Goal: Information Seeking & Learning: Learn about a topic

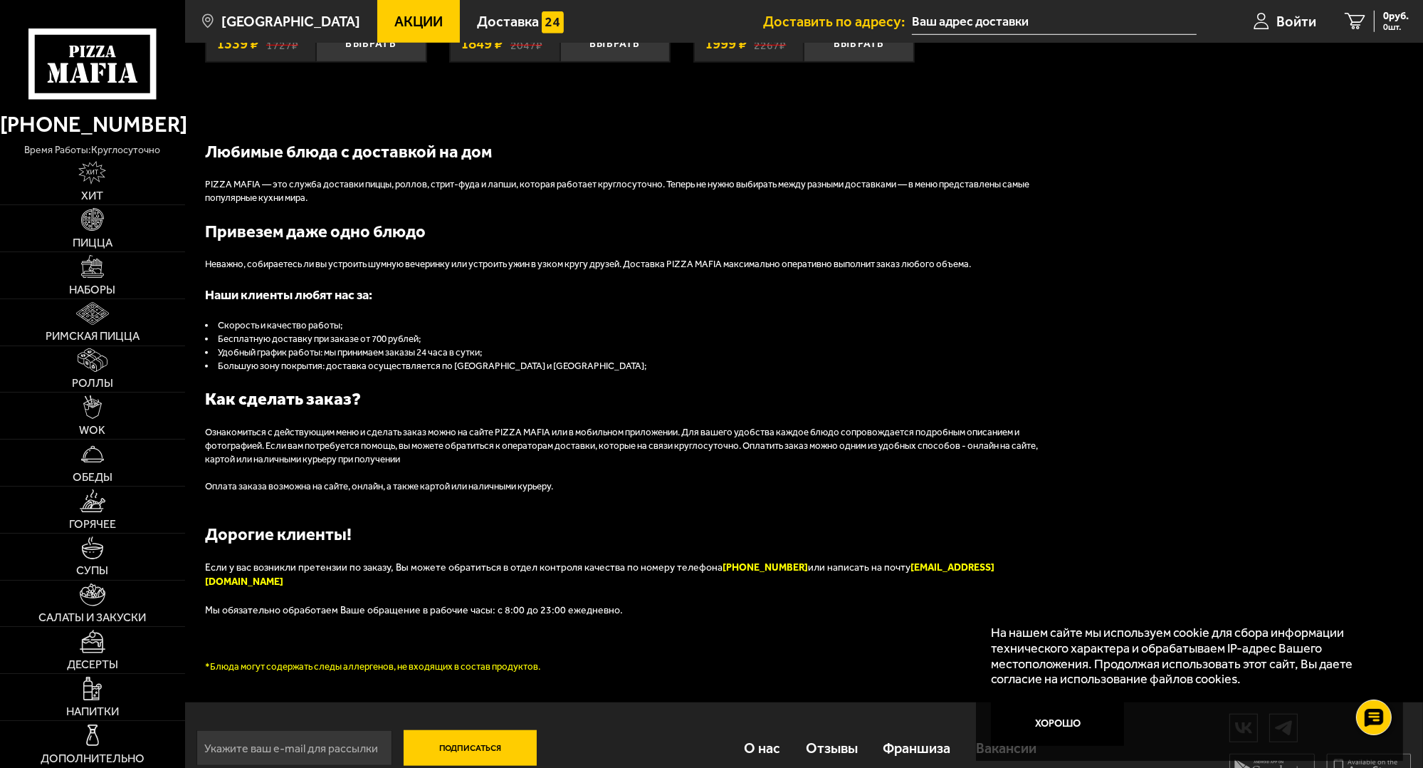
scroll to position [1564, 0]
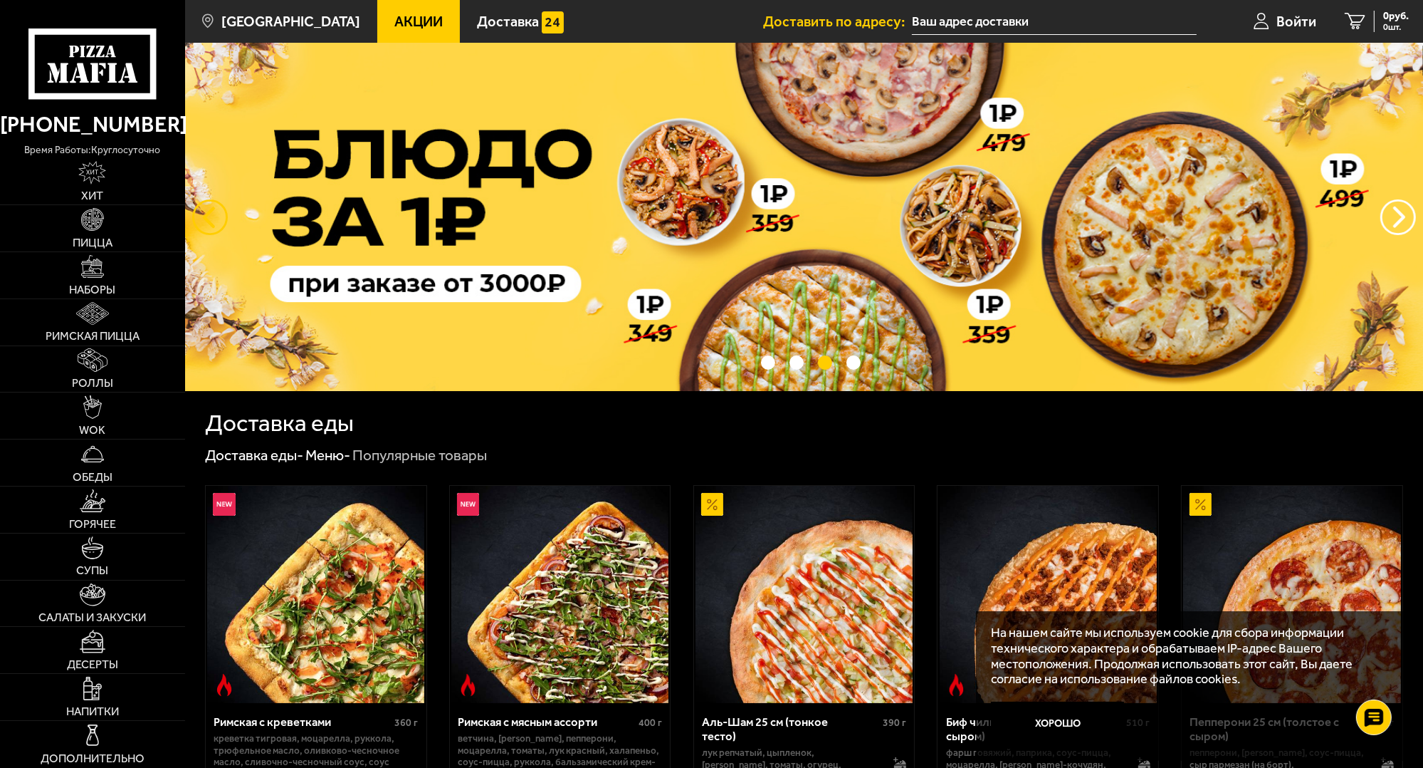
click at [206, 209] on button "следующий" at bounding box center [210, 217] width 36 height 36
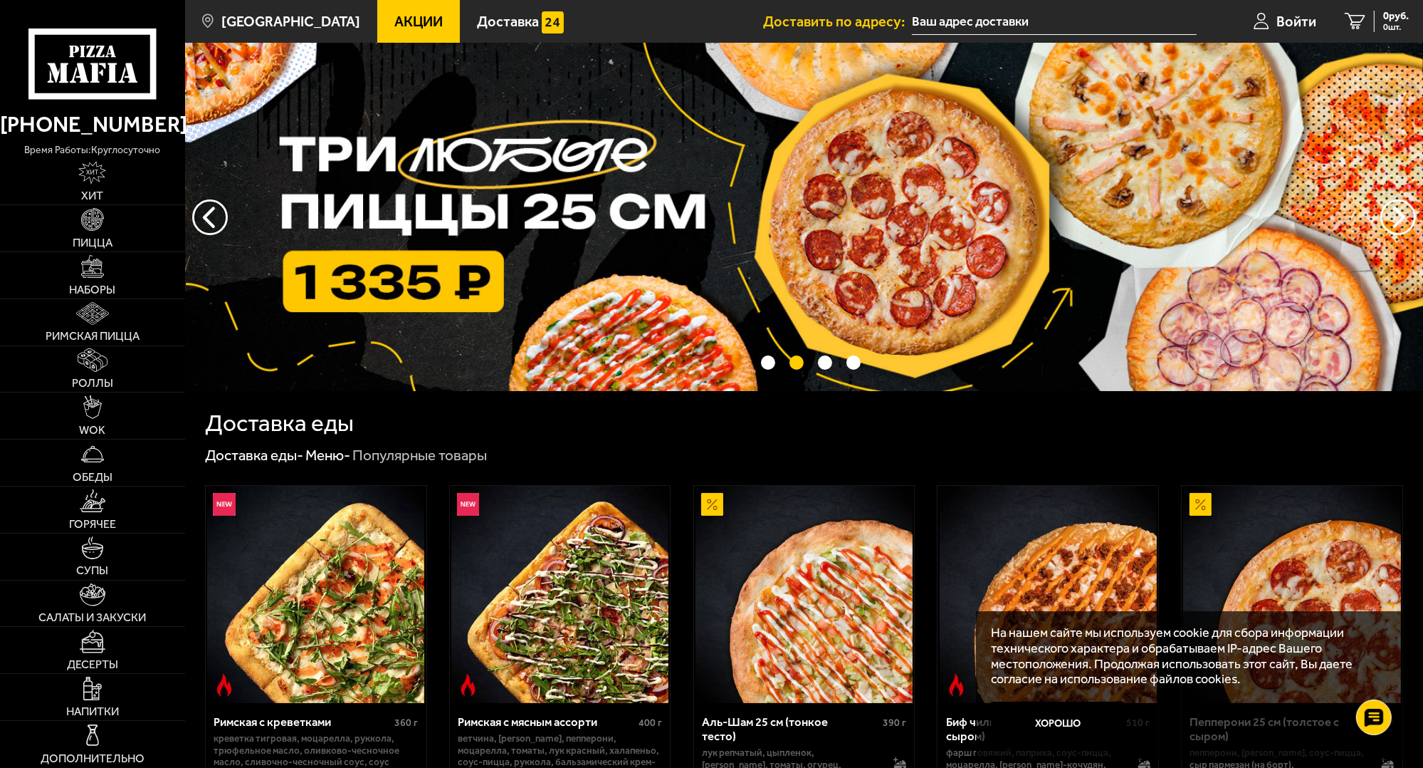
click at [564, 230] on img at bounding box center [804, 217] width 1238 height 348
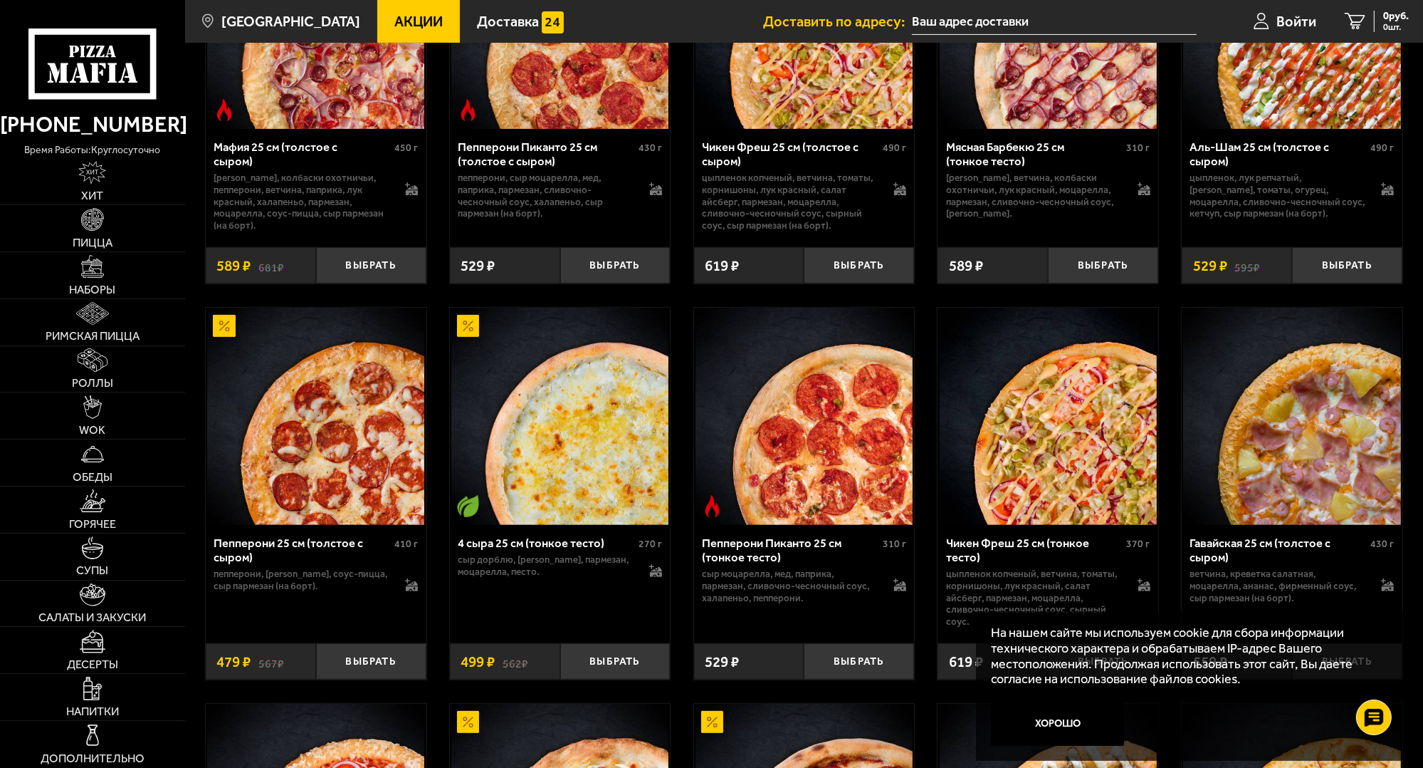
scroll to position [712, 0]
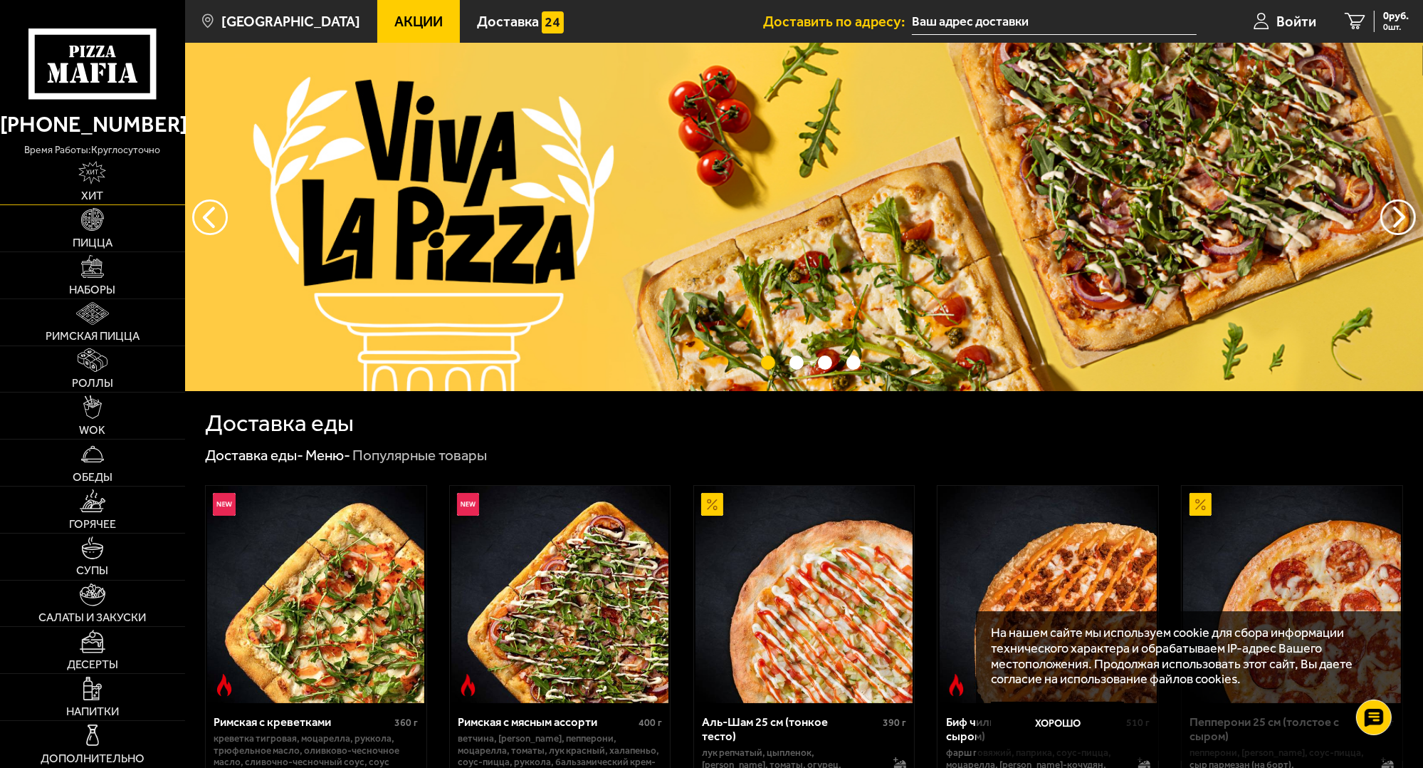
click at [80, 179] on img at bounding box center [92, 172] width 28 height 23
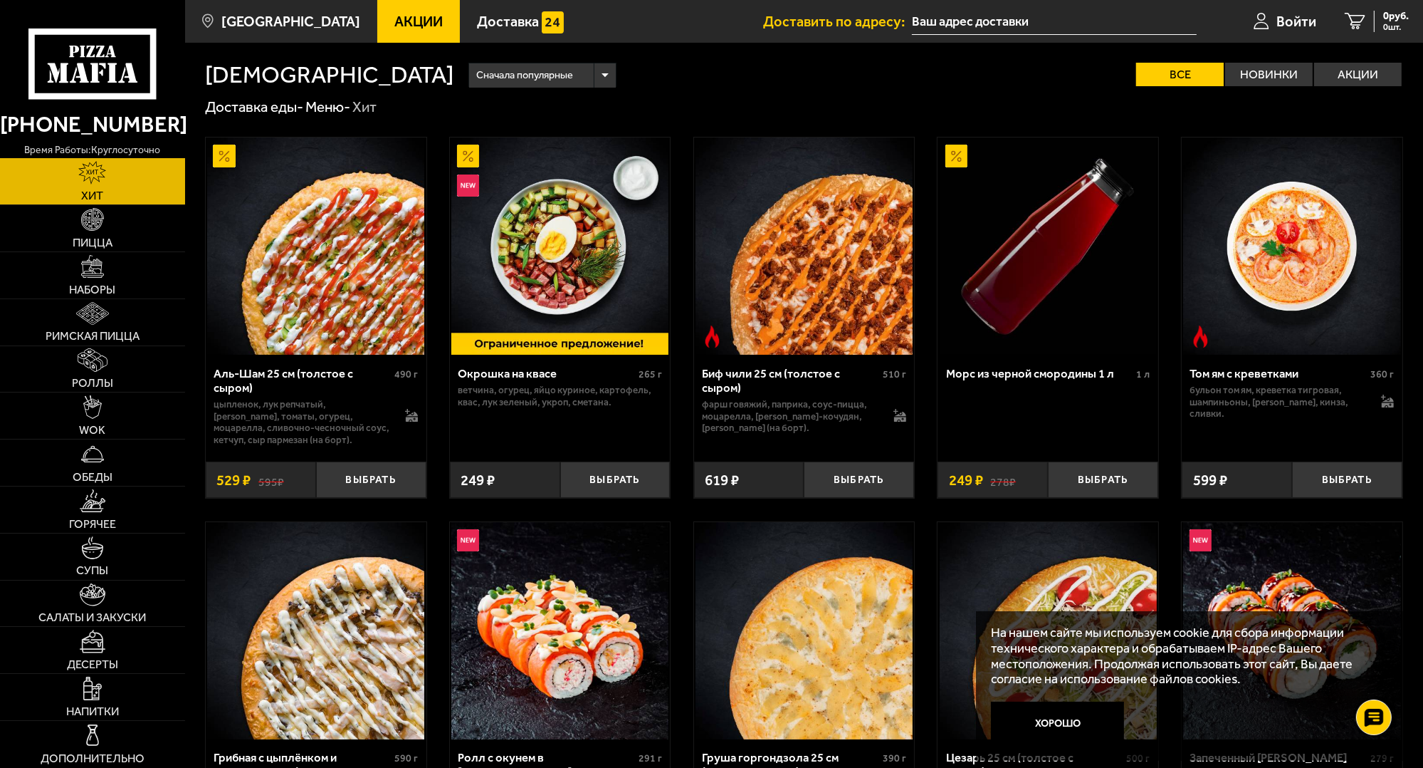
click at [94, 85] on icon at bounding box center [92, 63] width 128 height 71
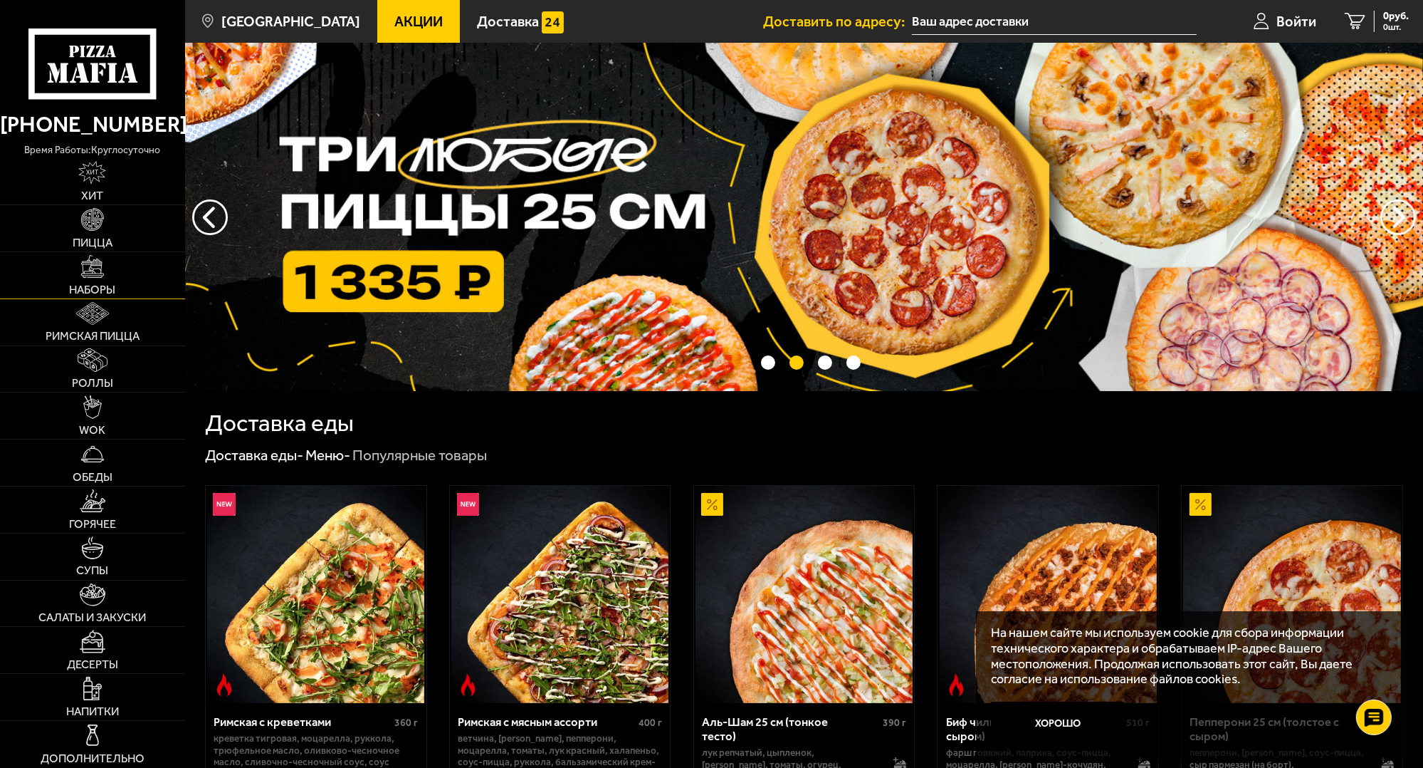
click at [92, 272] on img at bounding box center [92, 266] width 23 height 23
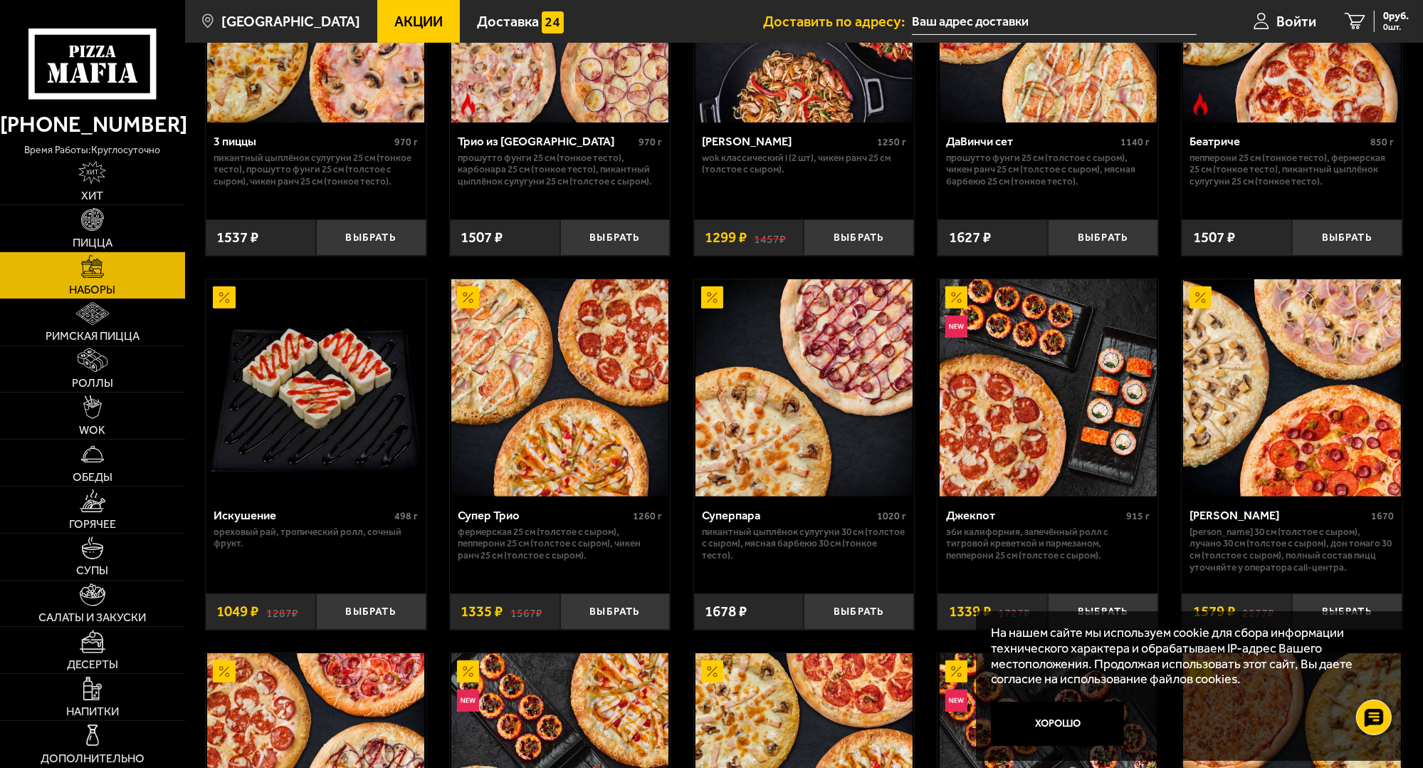
scroll to position [854, 0]
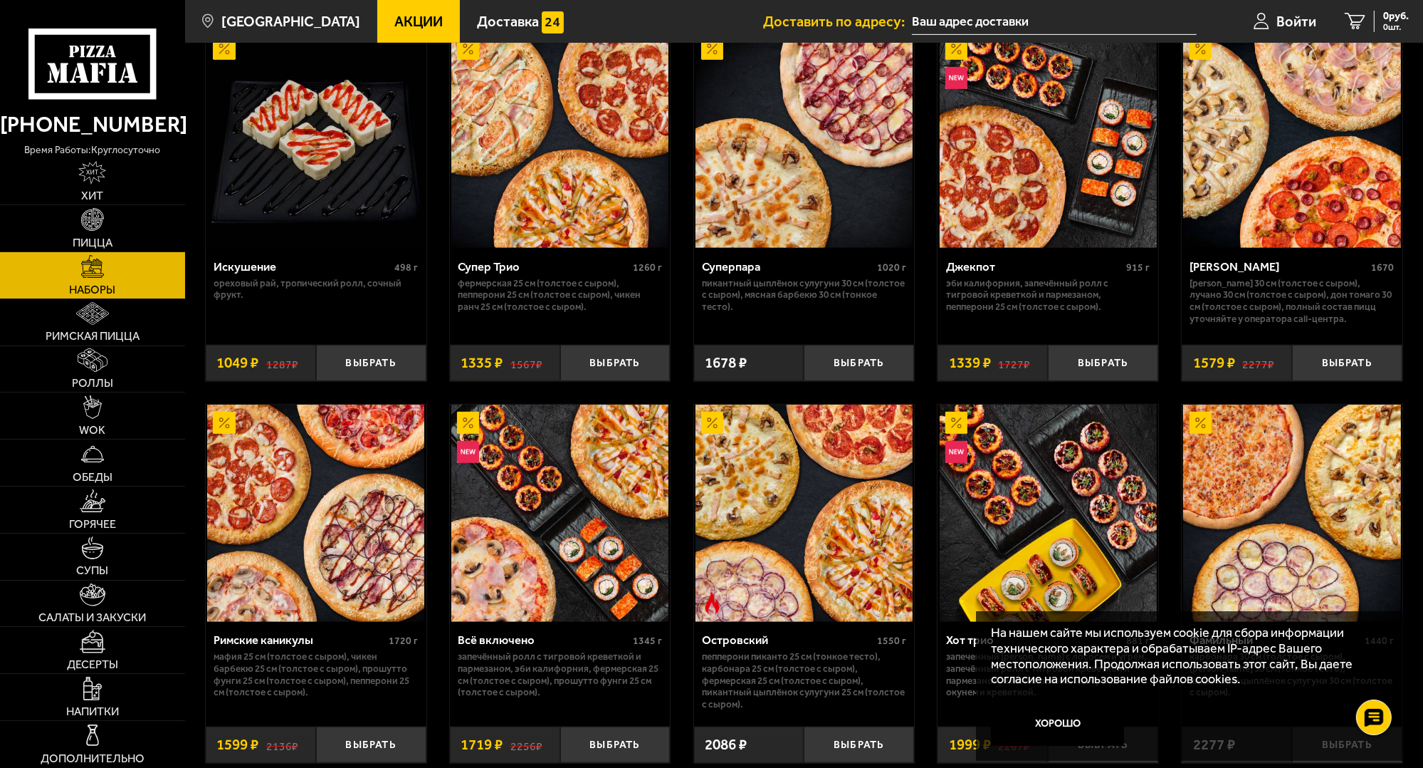
click at [108, 70] on icon at bounding box center [92, 63] width 128 height 71
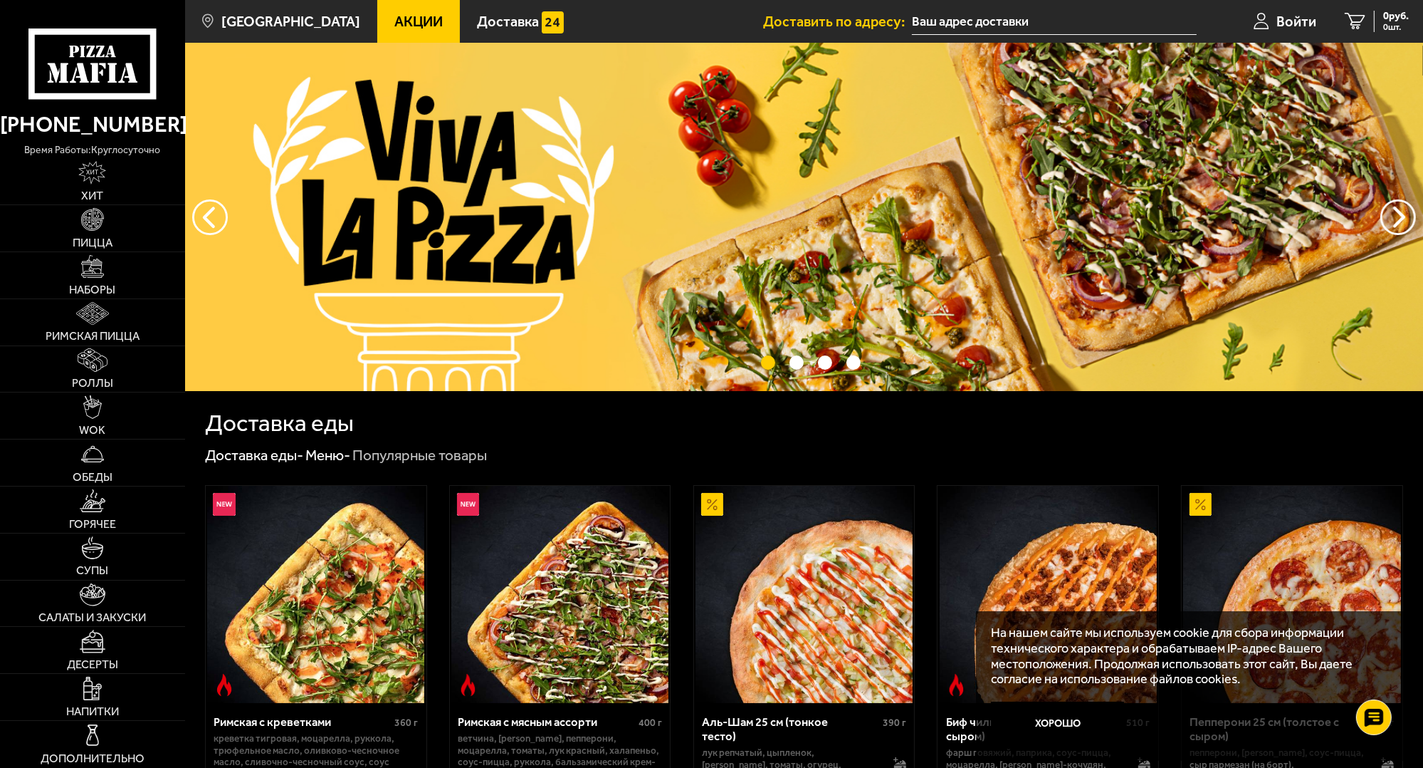
click at [396, 23] on span "Акции" at bounding box center [418, 21] width 48 height 14
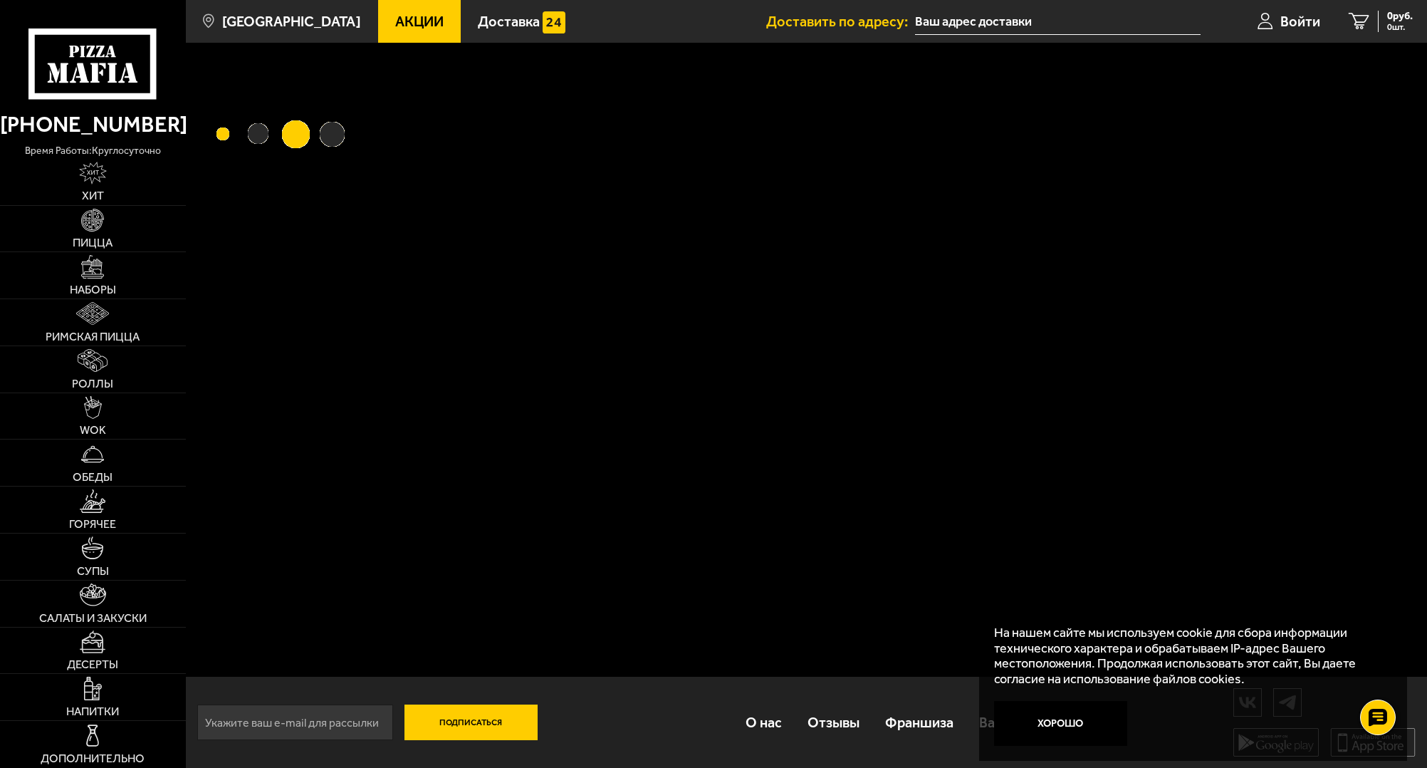
click at [396, 23] on span "Акции" at bounding box center [419, 21] width 48 height 14
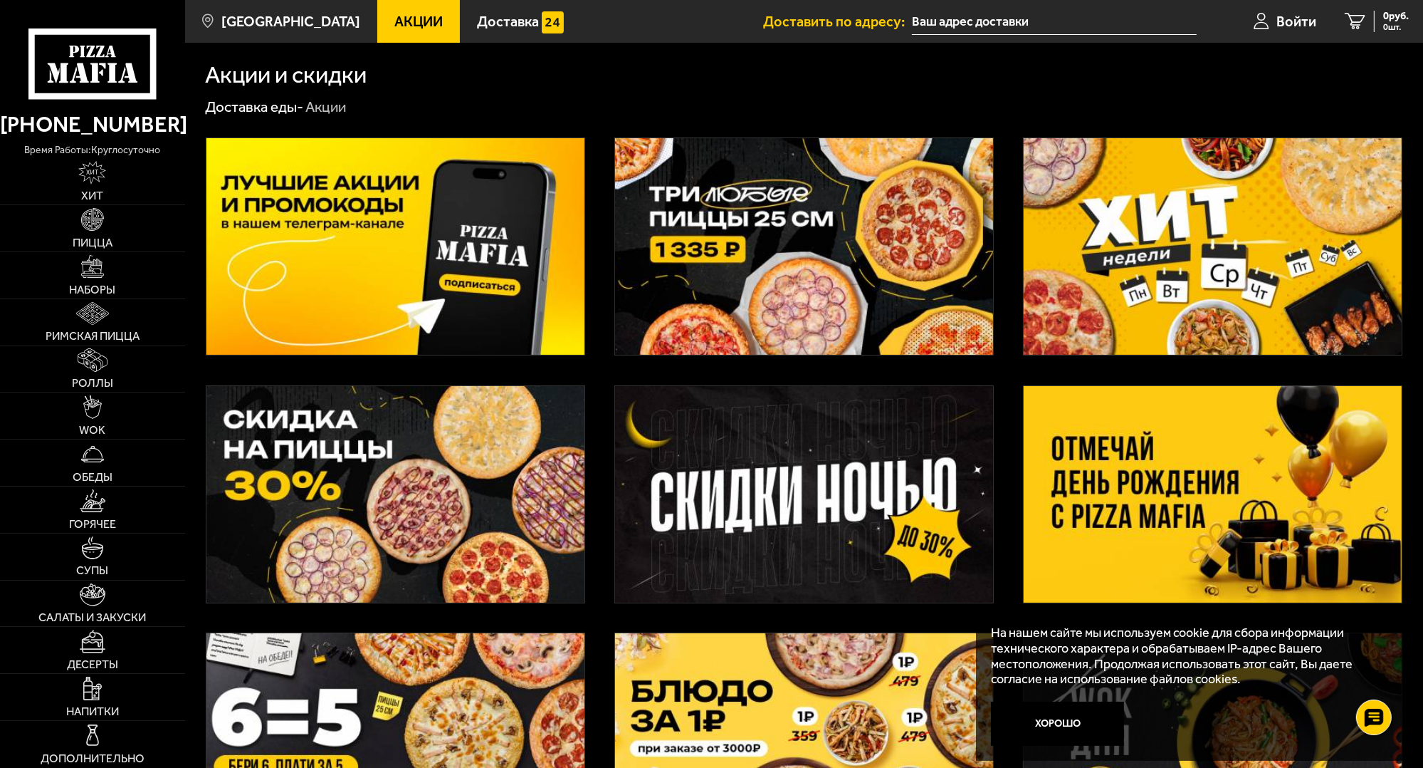
click at [897, 559] on img at bounding box center [804, 494] width 378 height 216
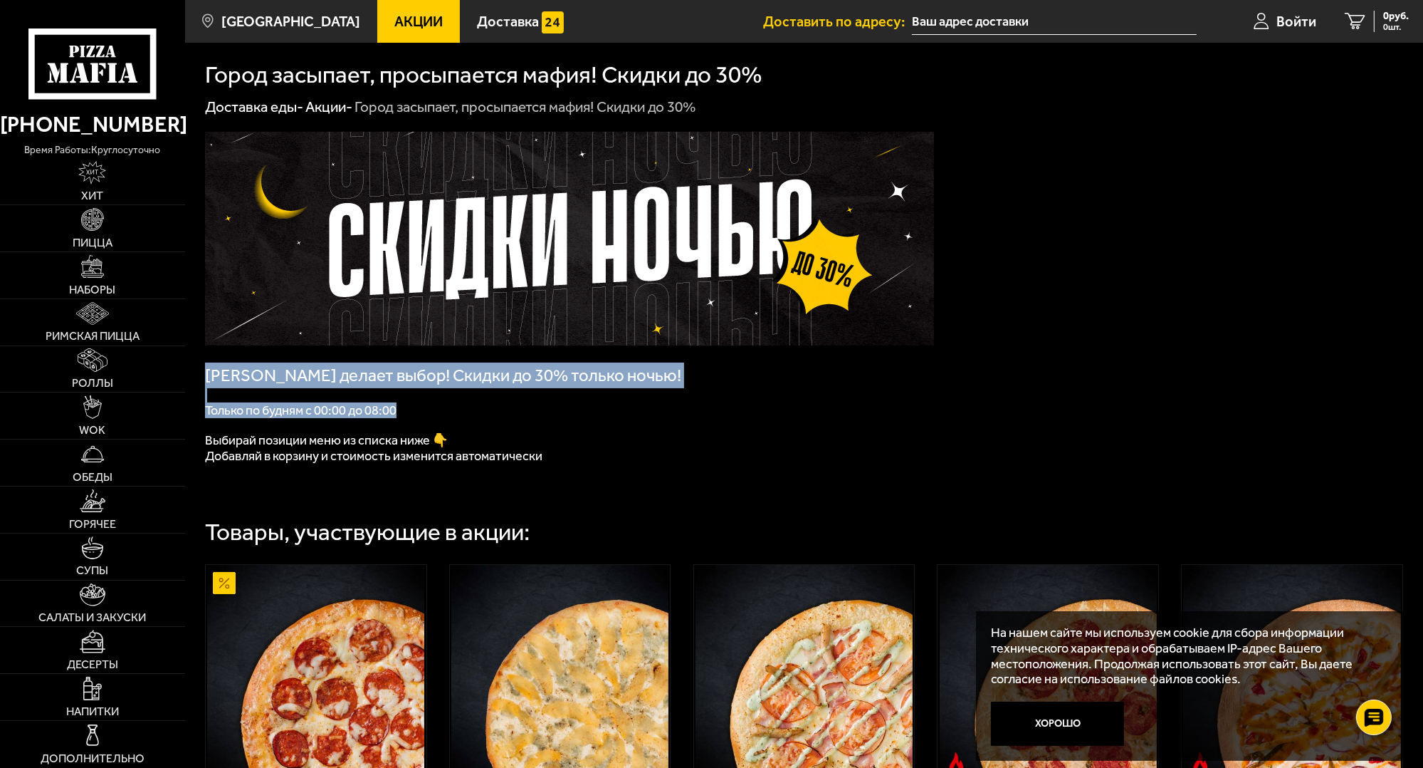
drag, startPoint x: 404, startPoint y: 412, endPoint x: 206, endPoint y: 378, distance: 200.9
click at [206, 378] on div "Мафия делает выбор! Скидки до 30% только ночью! Только по будням с 00:00 до 08:…" at bounding box center [569, 305] width 729 height 346
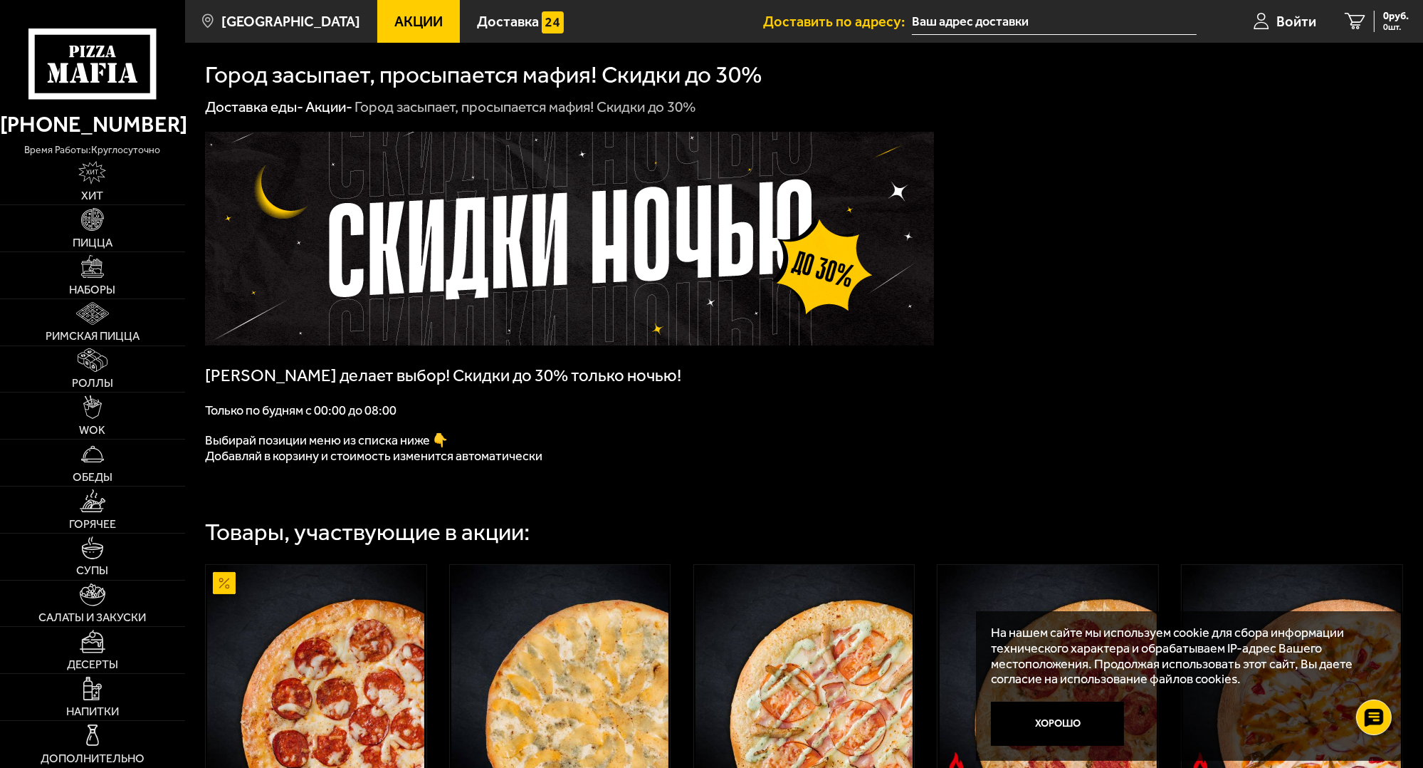
click at [365, 436] on span "Выбирай позиции меню из списка ниже 👇" at bounding box center [326, 440] width 243 height 16
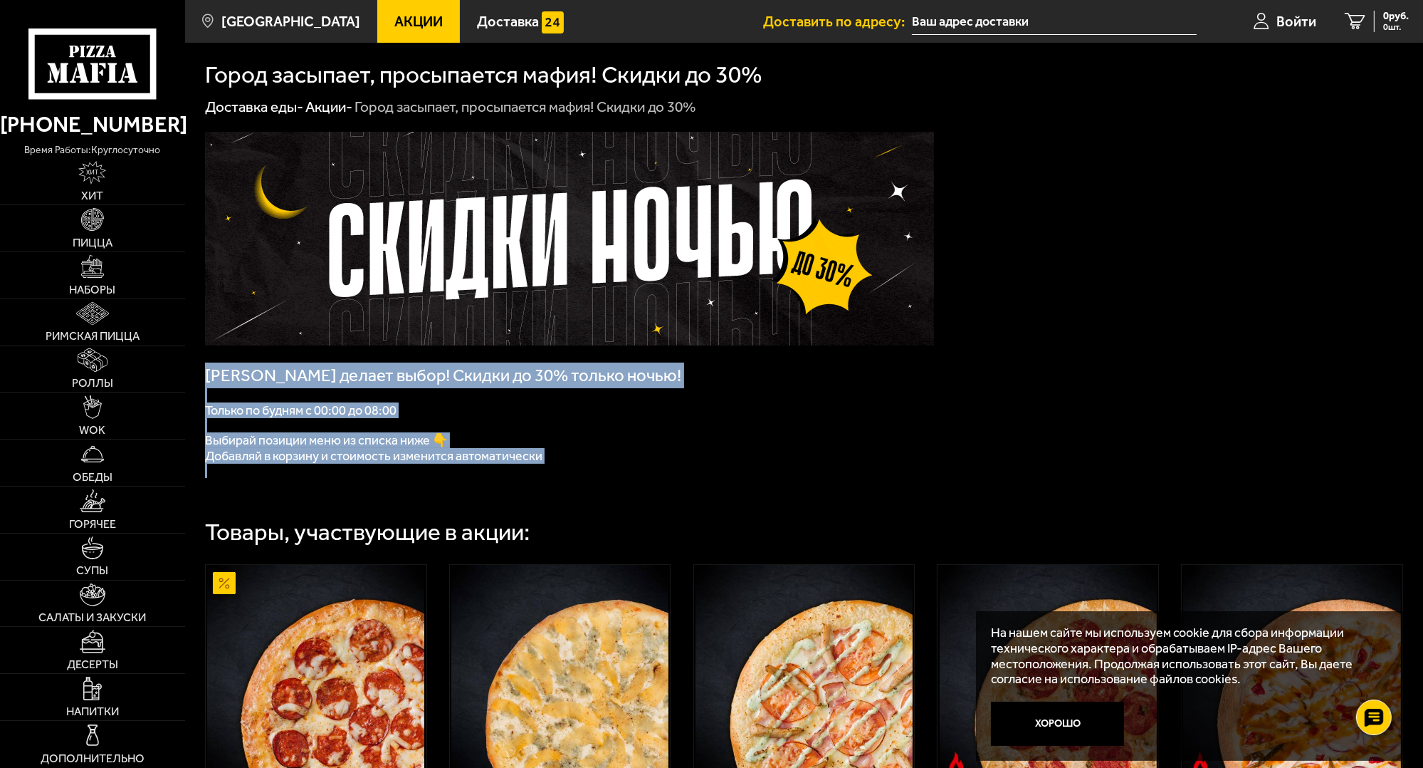
drag, startPoint x: 619, startPoint y: 471, endPoint x: 201, endPoint y: 380, distance: 427.8
click at [479, 455] on span "Добавляй в корзину и стоимость изменится автоматически" at bounding box center [373, 456] width 337 height 16
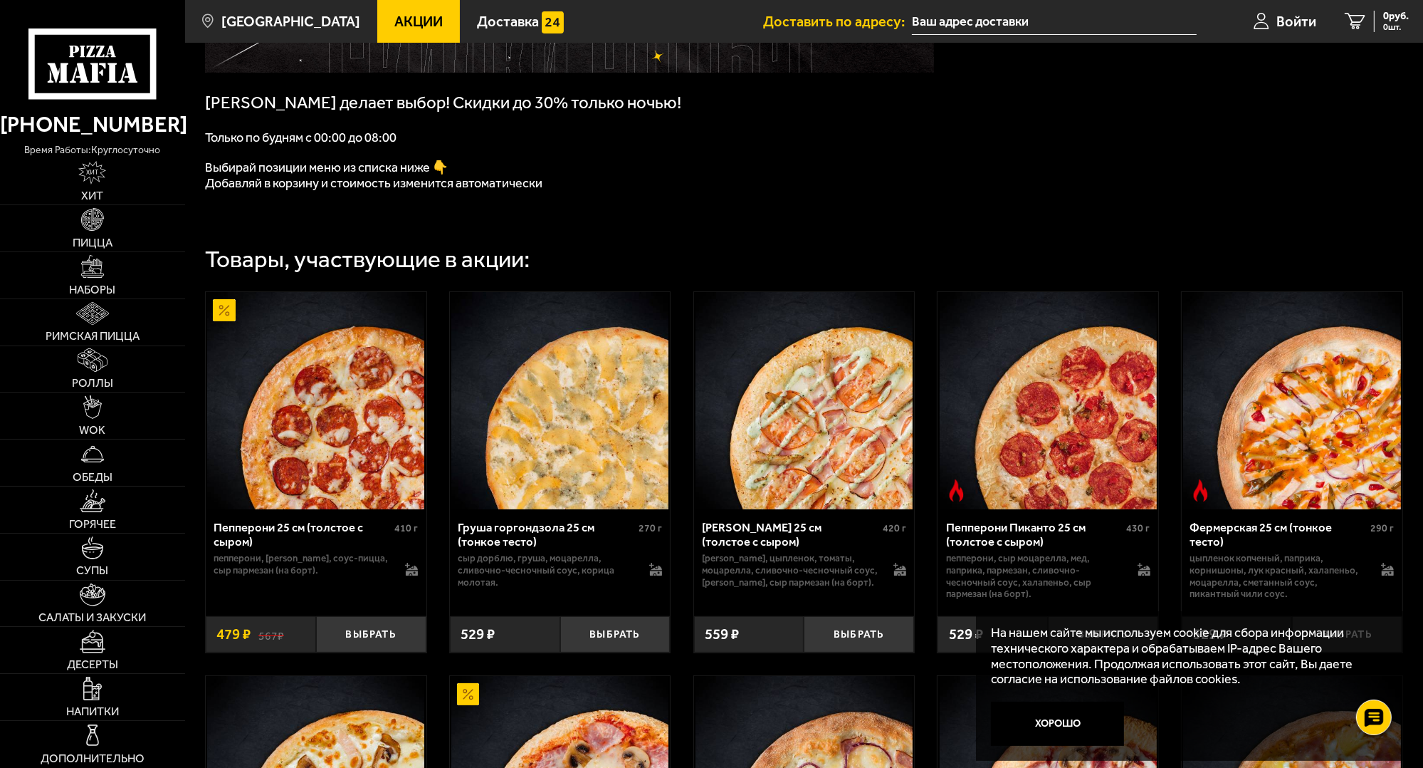
scroll to position [285, 0]
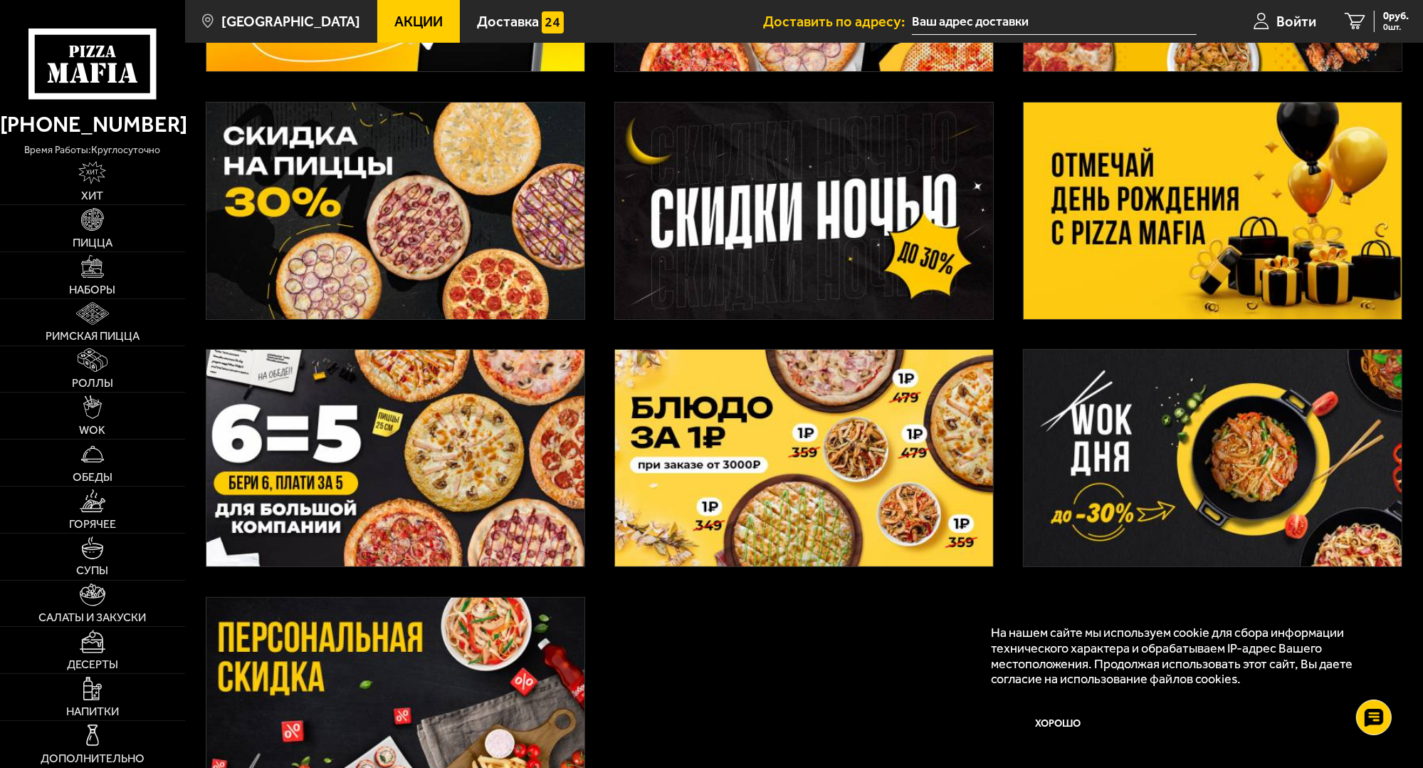
scroll to position [285, 0]
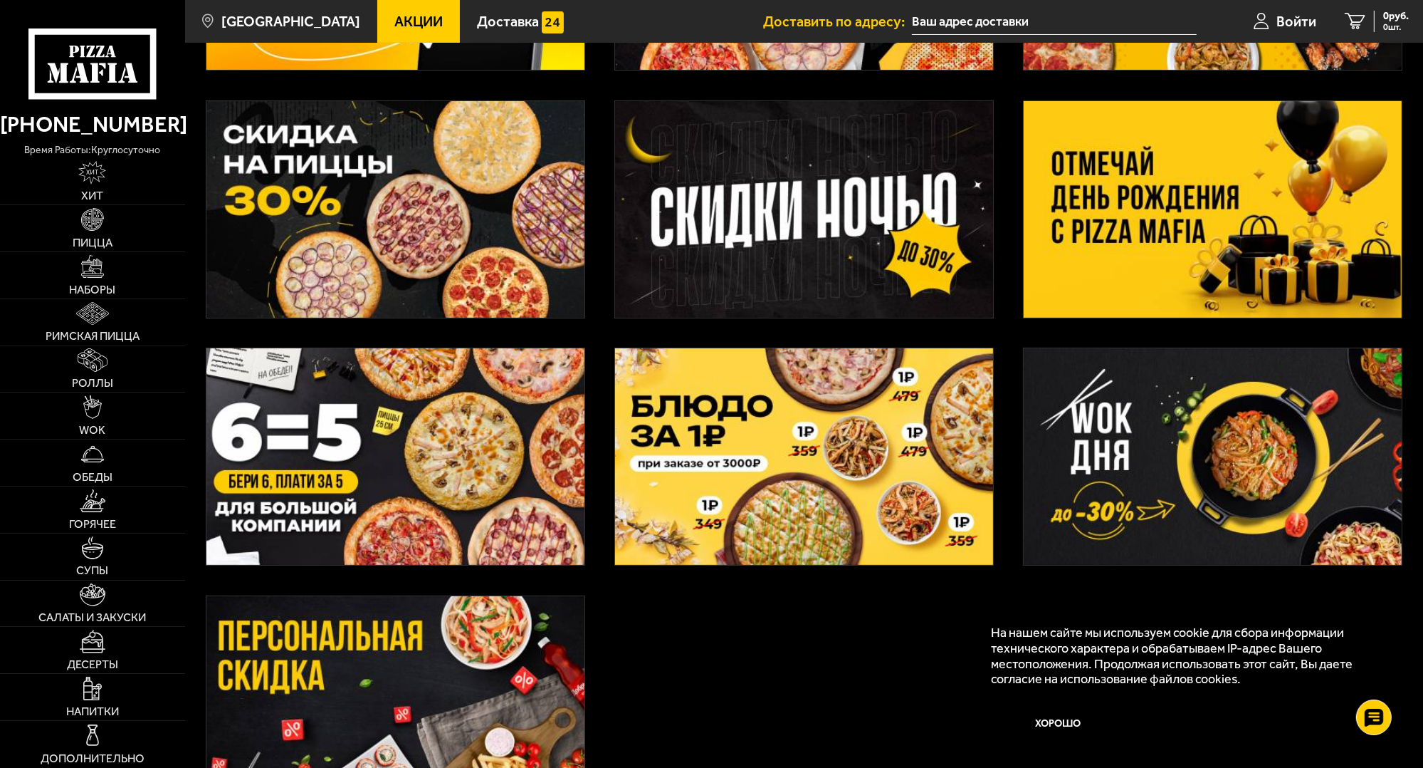
click at [421, 466] on img at bounding box center [395, 456] width 378 height 216
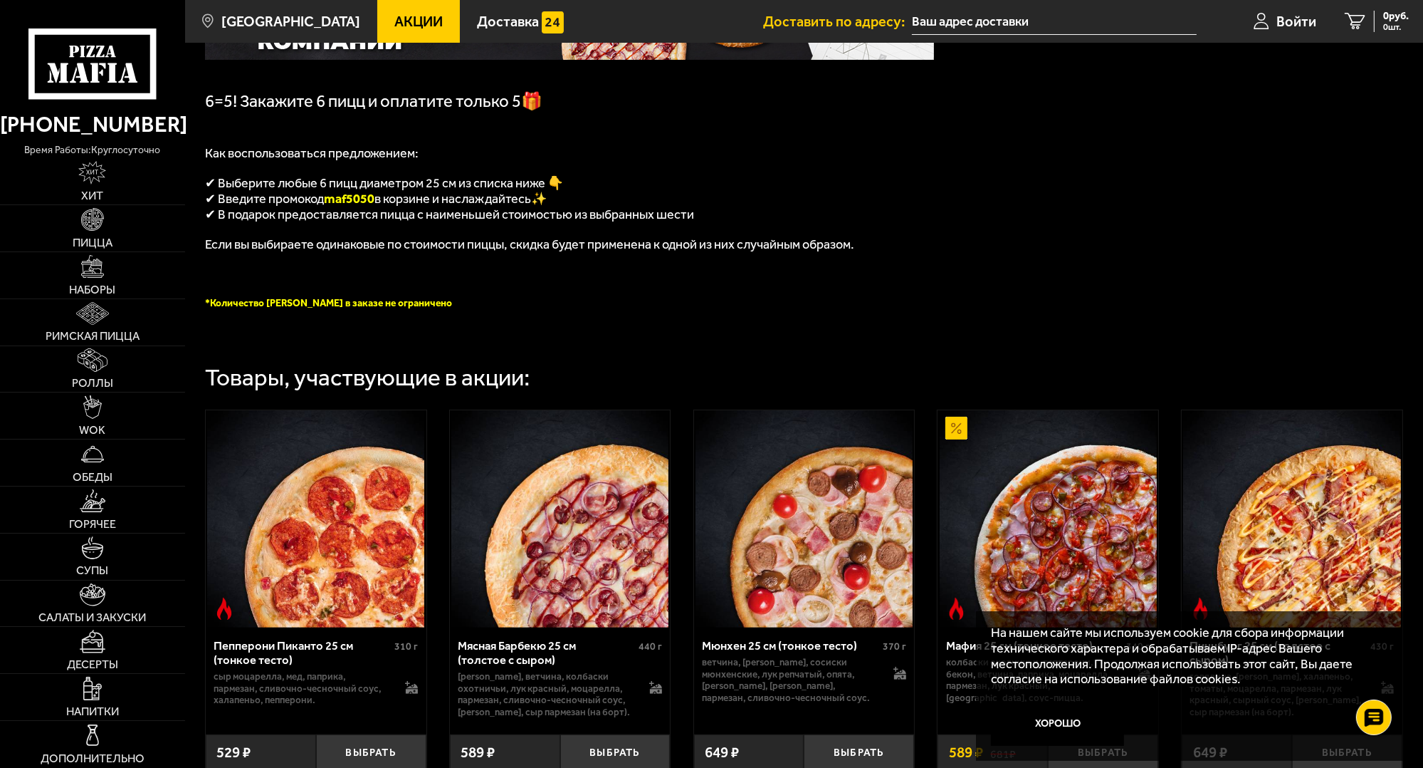
scroll to position [498, 0]
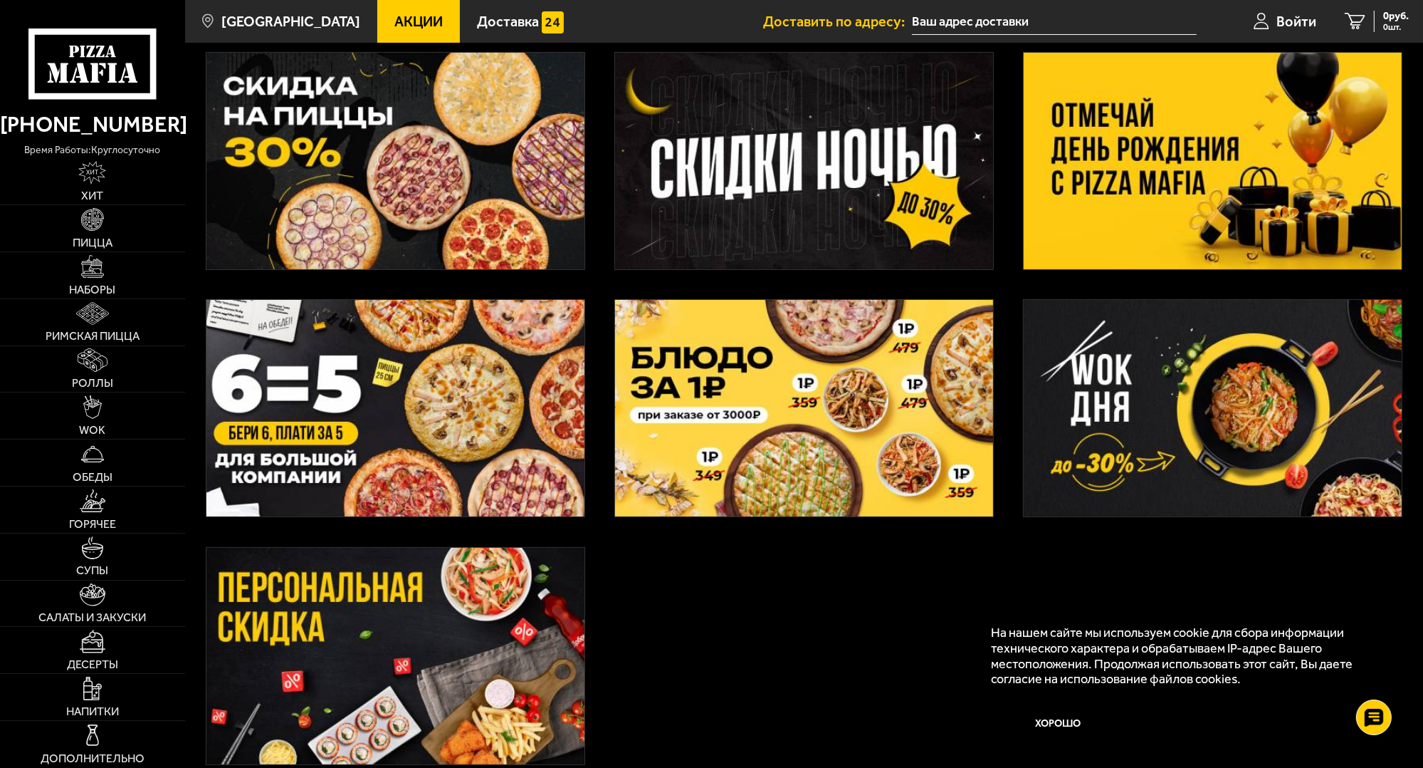
scroll to position [468, 0]
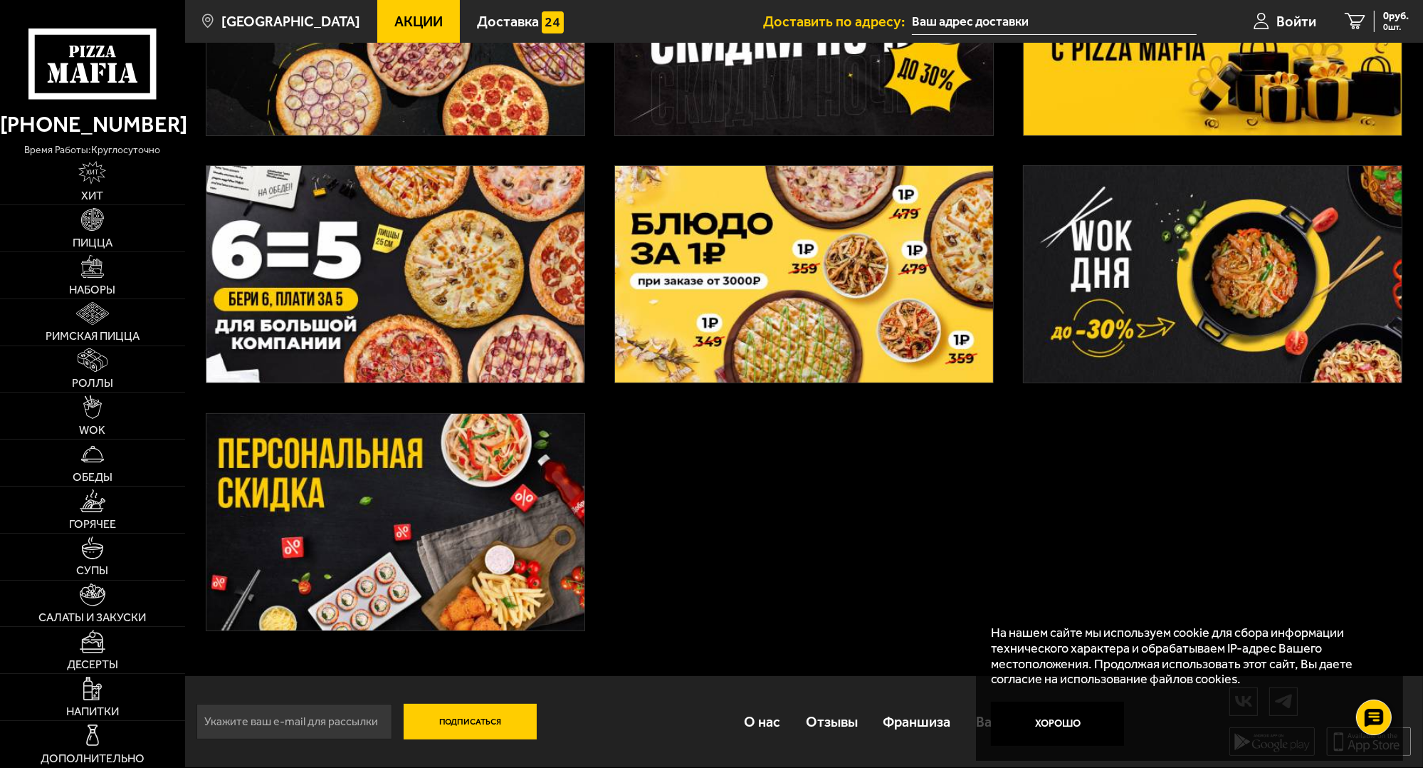
click at [449, 520] on img at bounding box center [395, 522] width 378 height 216
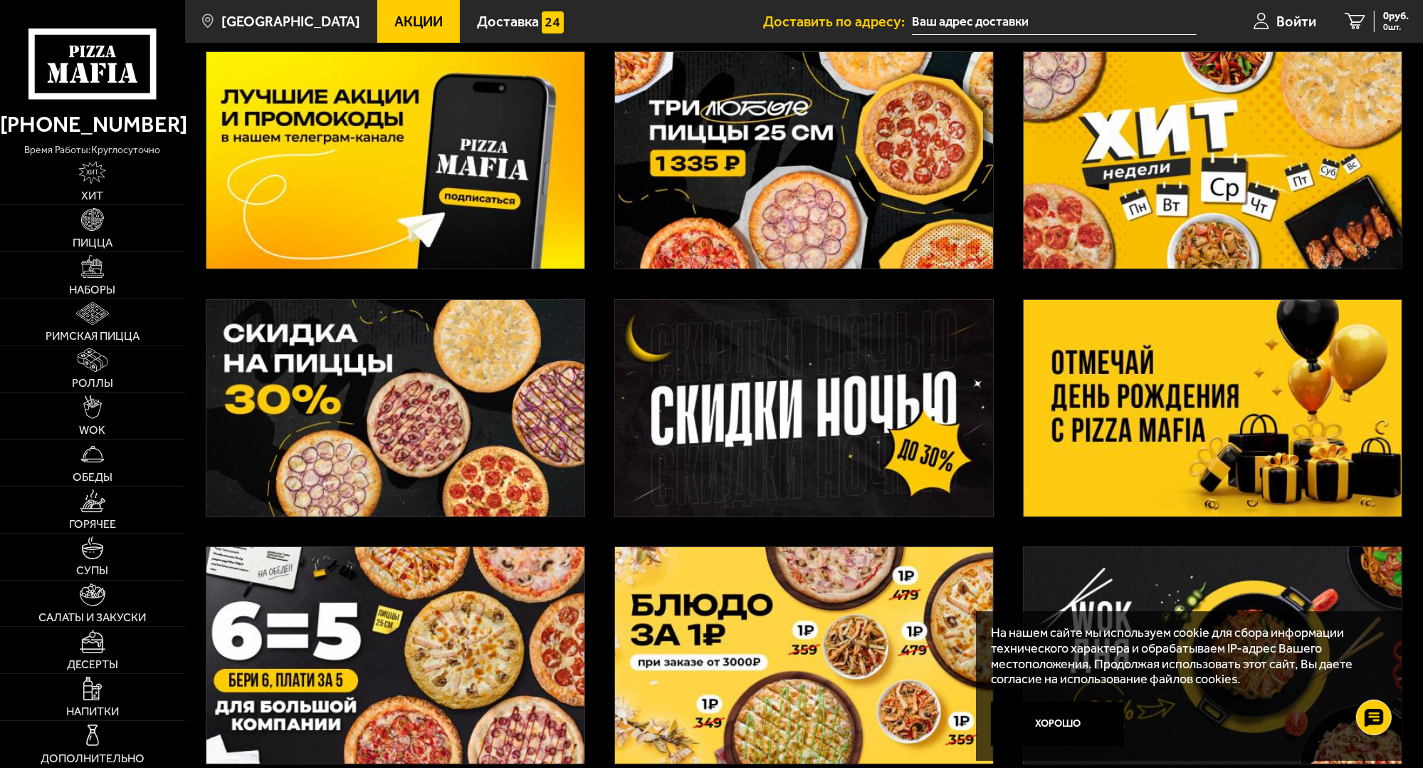
scroll to position [90, 0]
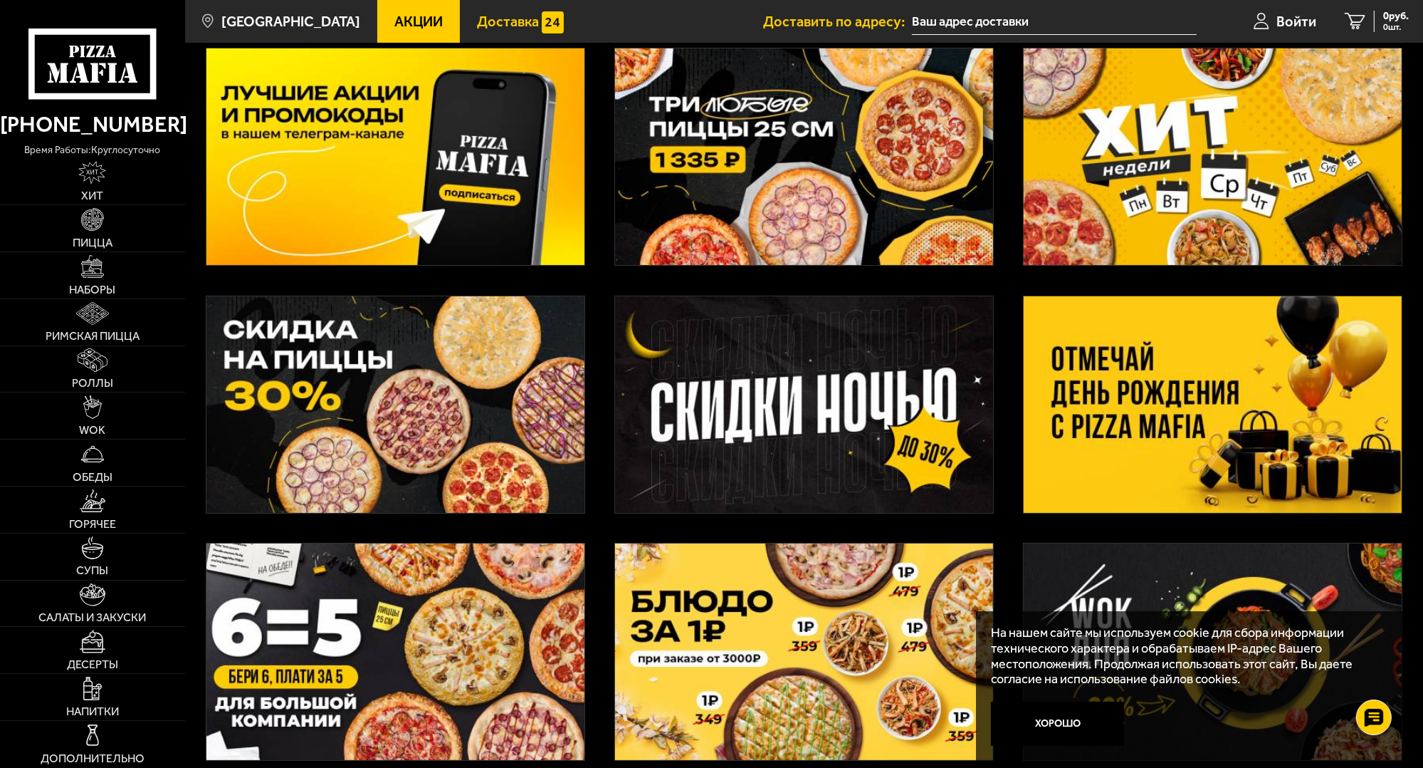
click at [497, 17] on span "Доставка" at bounding box center [508, 21] width 62 height 14
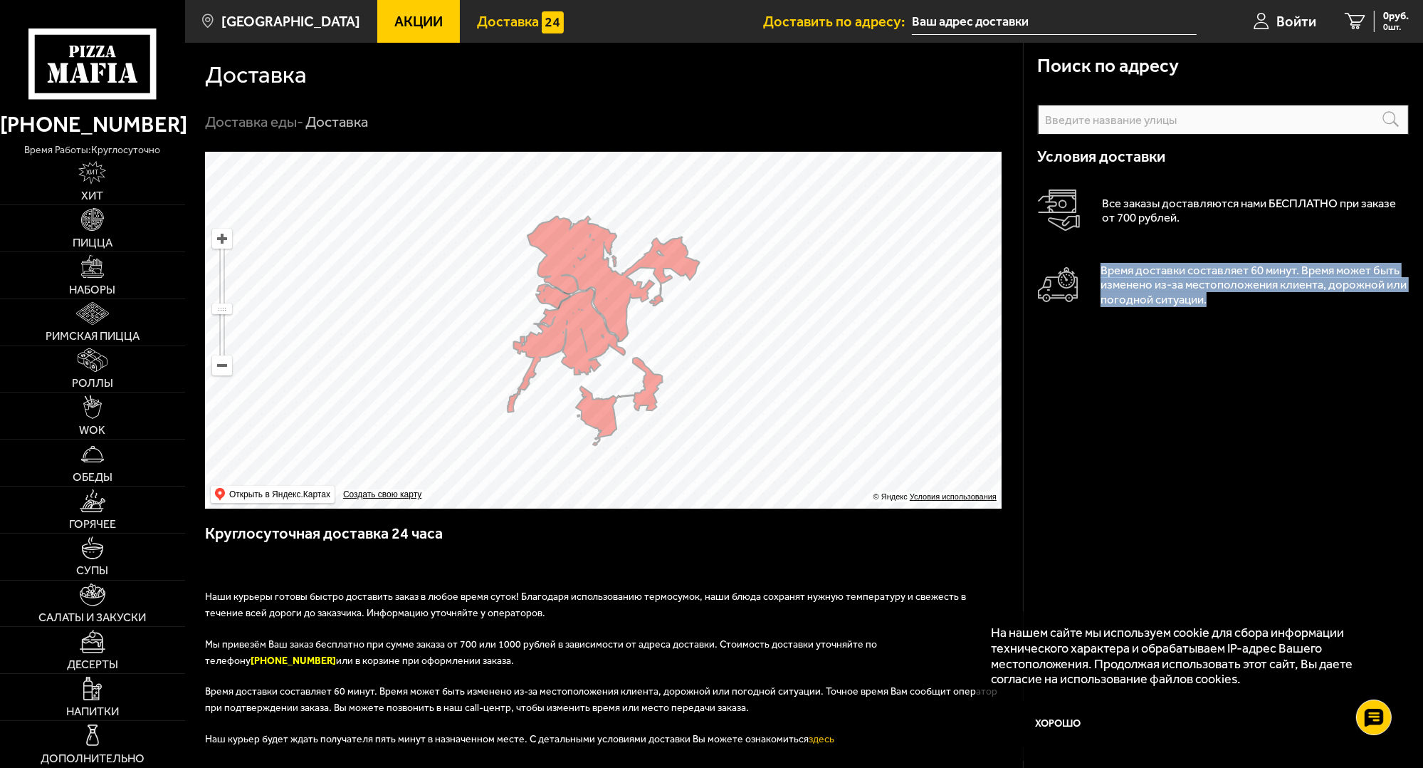
drag, startPoint x: 1208, startPoint y: 303, endPoint x: 1089, endPoint y: 265, distance: 125.4
click at [1089, 265] on div "Время доставки составляет 60 минут. Время может быть изменено из-за местоположе…" at bounding box center [1224, 285] width 372 height 44
click at [1233, 304] on p "Время доставки составляет 60 минут. Время может быть изменено из-за местоположе…" at bounding box center [1255, 285] width 308 height 44
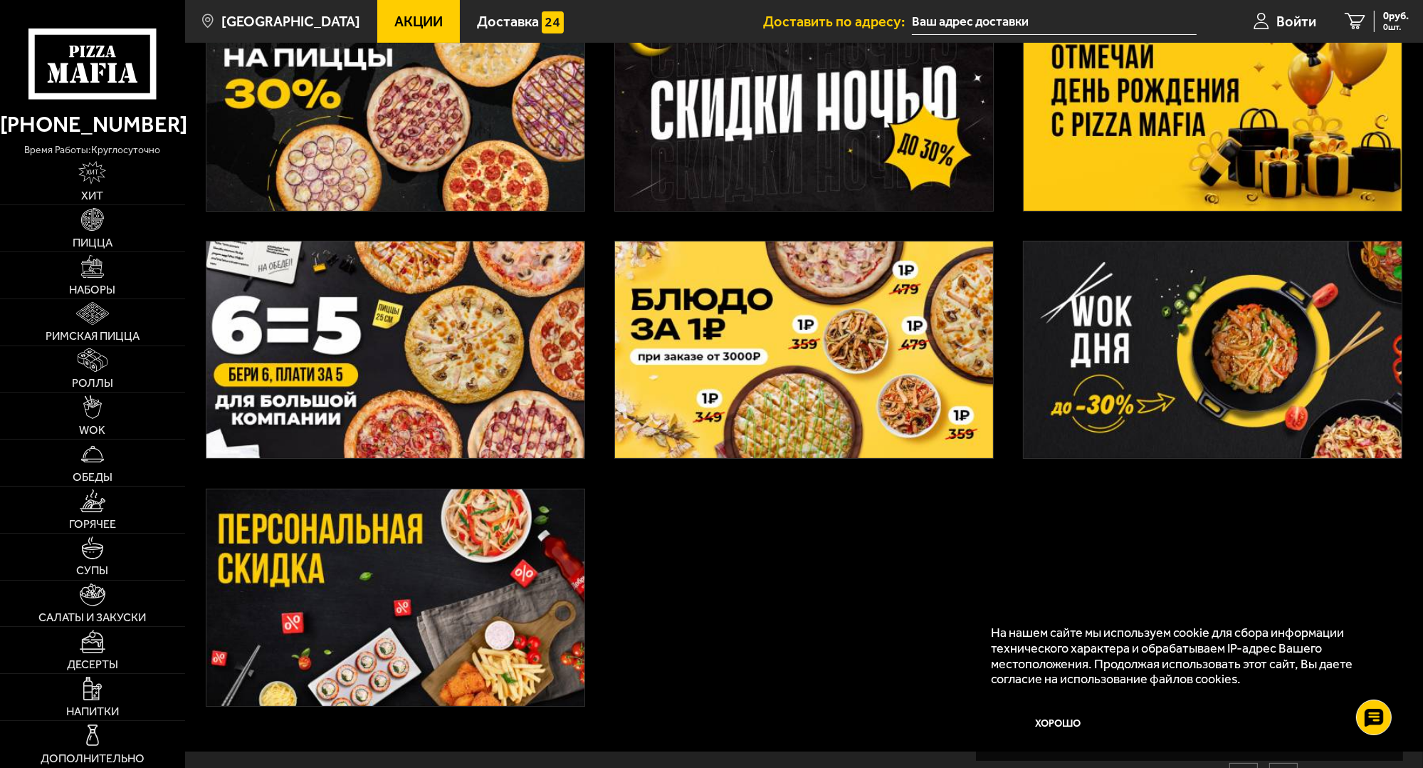
scroll to position [468, 0]
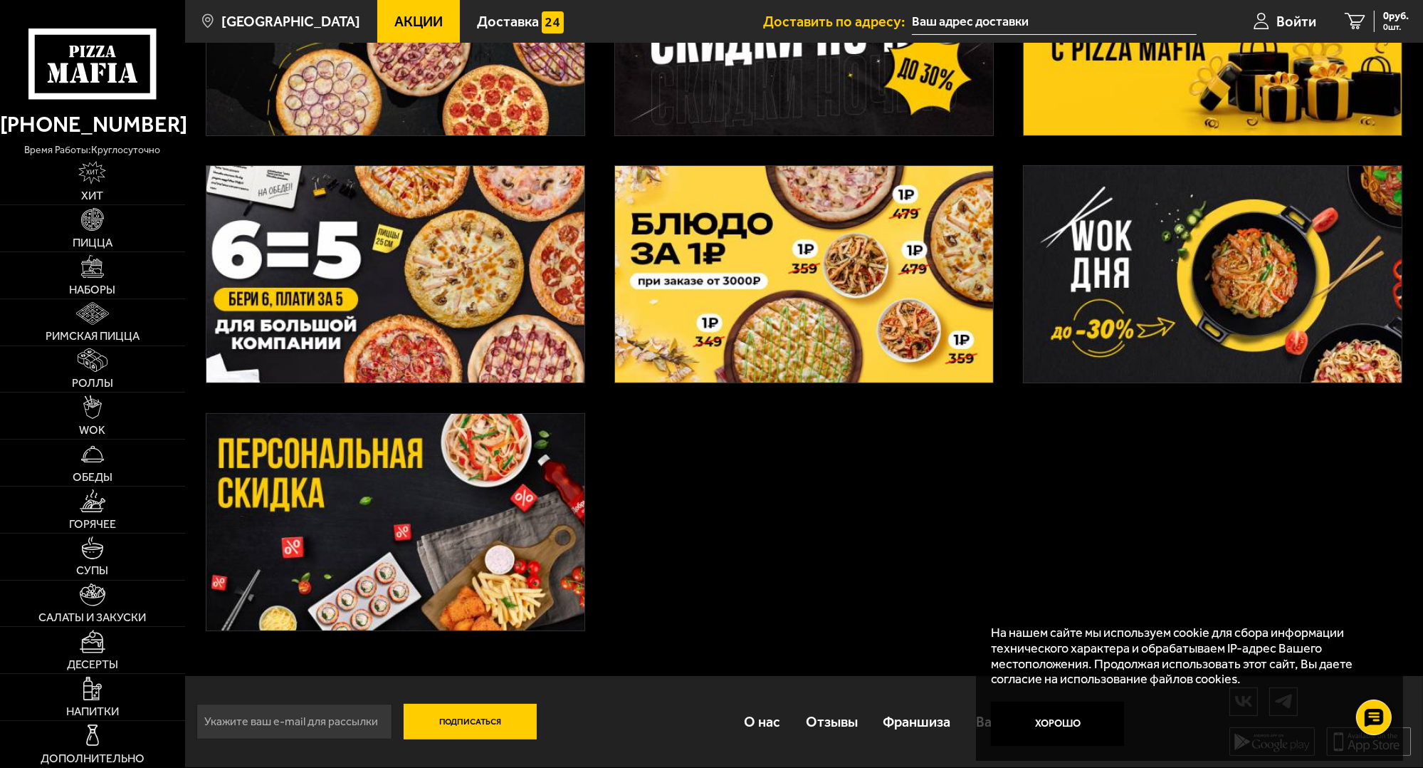
click at [1163, 332] on img at bounding box center [1213, 274] width 378 height 216
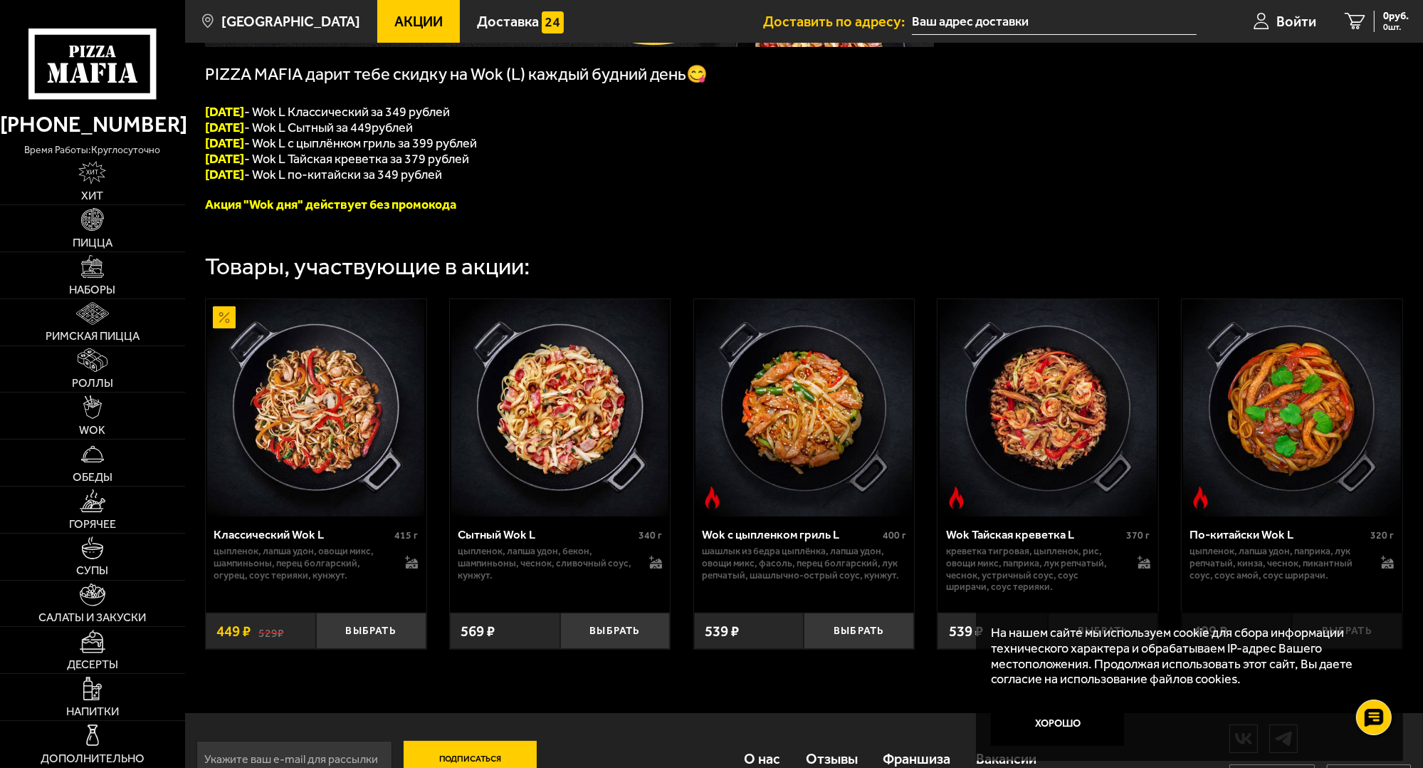
scroll to position [339, 0]
